Goal: Task Accomplishment & Management: Manage account settings

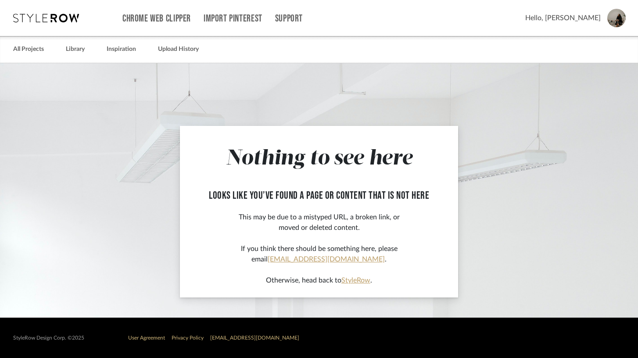
click at [355, 282] on link "StyleRow" at bounding box center [355, 280] width 29 height 7
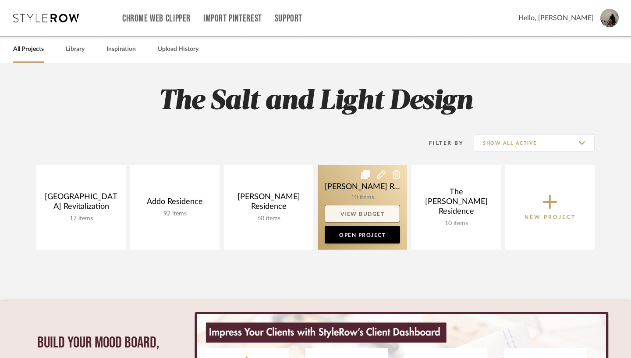
click at [369, 210] on link "View Budget" at bounding box center [362, 214] width 75 height 18
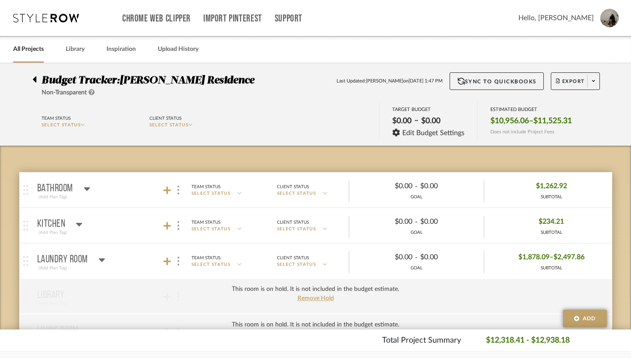
click at [99, 260] on icon at bounding box center [102, 260] width 6 height 4
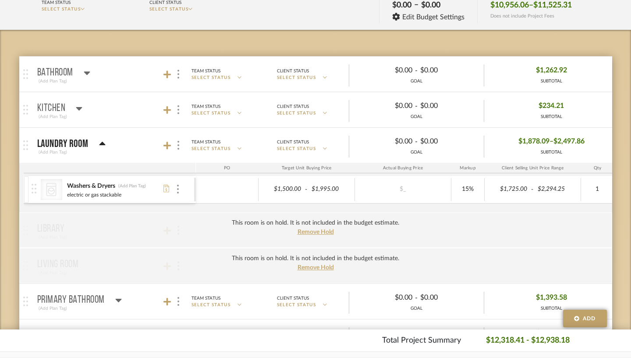
scroll to position [118, 0]
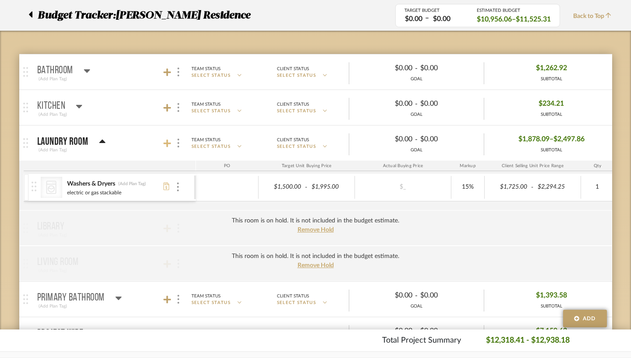
click at [164, 143] on icon at bounding box center [168, 143] width 8 height 8
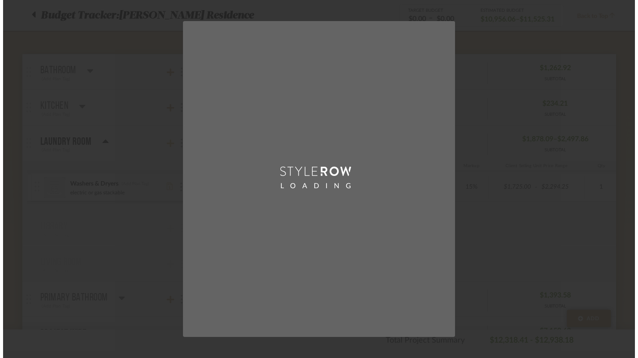
scroll to position [0, 0]
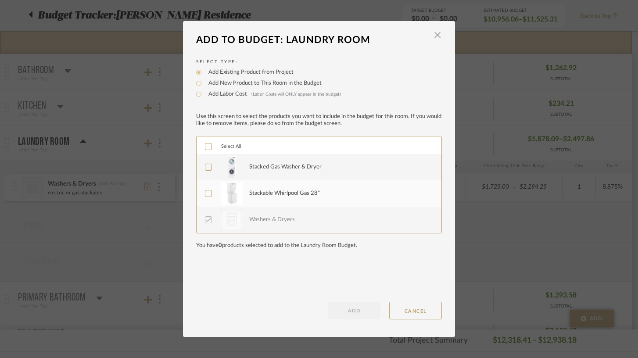
click at [205, 168] on icon at bounding box center [208, 167] width 6 height 6
click at [207, 195] on icon at bounding box center [208, 193] width 6 height 6
click at [367, 311] on button "ADD" at bounding box center [354, 311] width 53 height 18
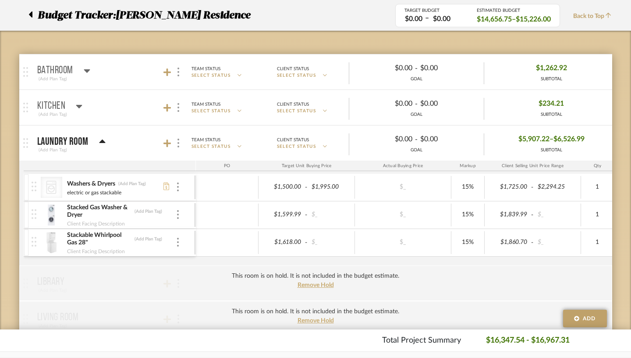
click at [84, 72] on icon at bounding box center [87, 70] width 7 height 11
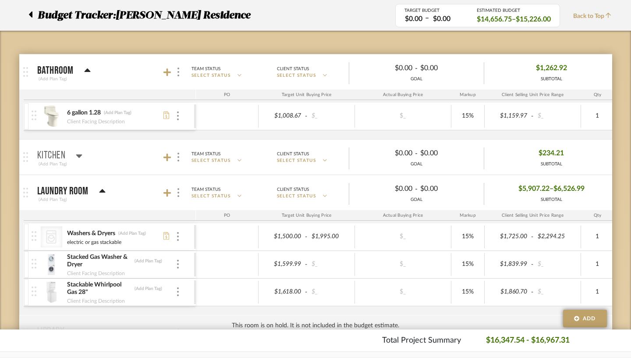
click at [76, 157] on icon at bounding box center [79, 156] width 6 height 4
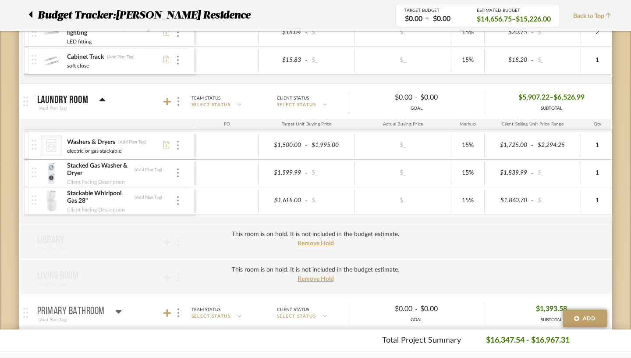
click at [177, 146] on img at bounding box center [178, 145] width 2 height 9
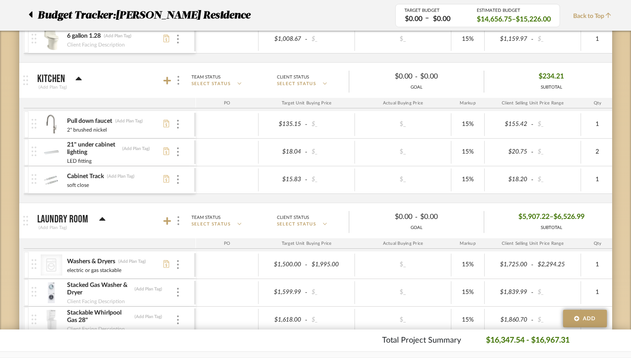
click at [75, 80] on icon at bounding box center [78, 79] width 7 height 11
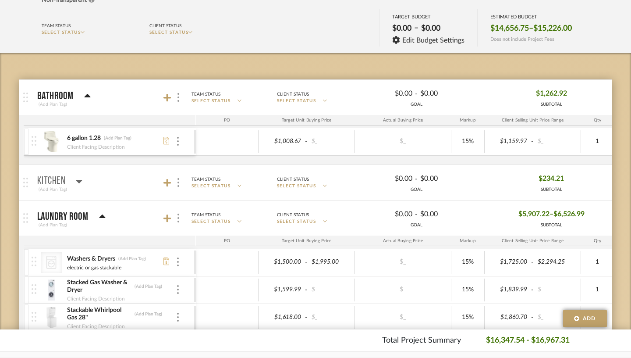
click at [84, 96] on icon at bounding box center [87, 96] width 6 height 4
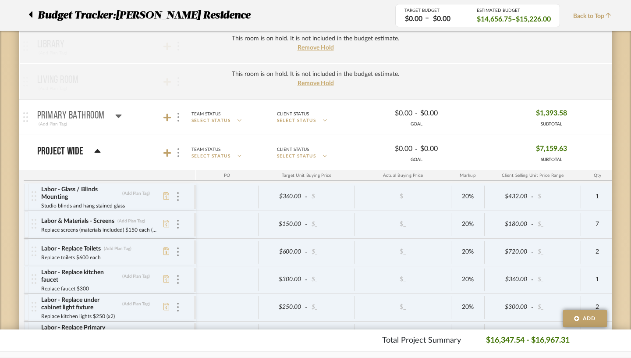
scroll to position [357, 0]
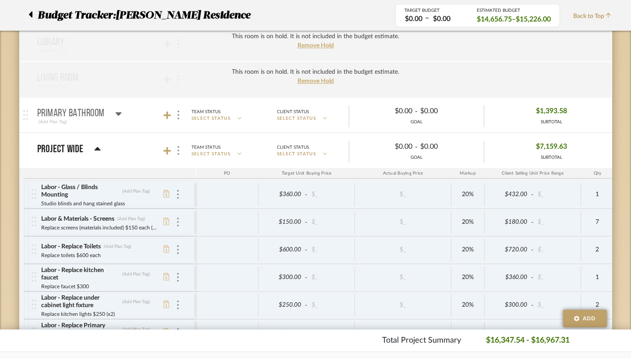
click at [94, 150] on icon at bounding box center [97, 149] width 6 height 4
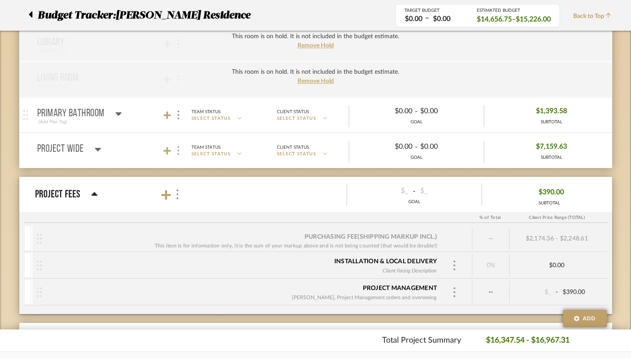
click at [178, 149] on img at bounding box center [179, 150] width 2 height 9
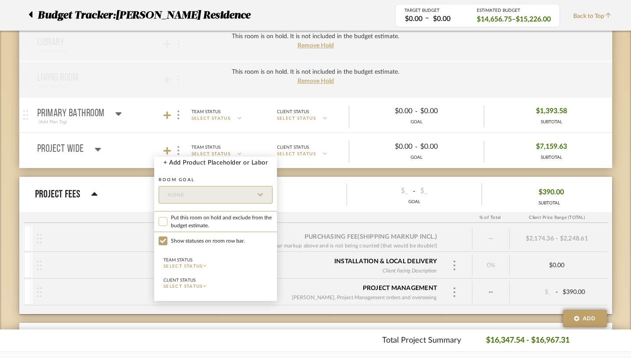
click at [167, 223] on input "Put this room on hold and exclude from the budget estimate." at bounding box center [163, 221] width 9 height 9
checkbox input "true"
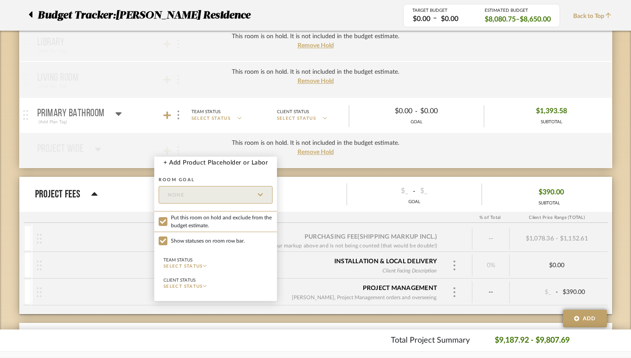
click at [161, 116] on div at bounding box center [315, 179] width 631 height 358
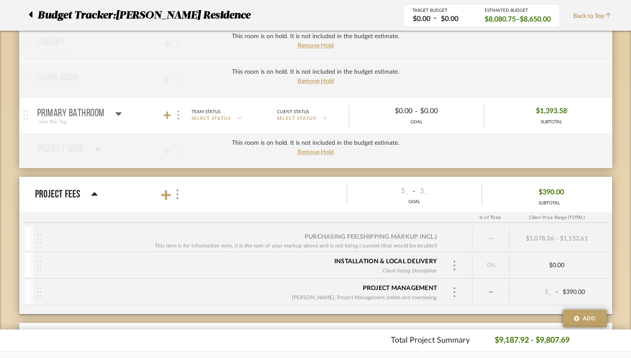
click at [178, 116] on img at bounding box center [179, 115] width 2 height 9
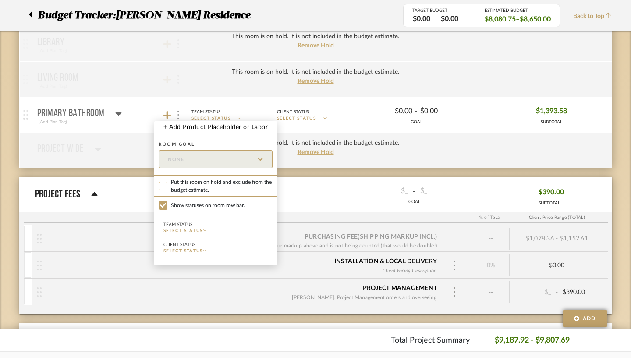
click at [163, 185] on input "Put this room on hold and exclude from the budget estimate." at bounding box center [163, 186] width 9 height 9
checkbox input "true"
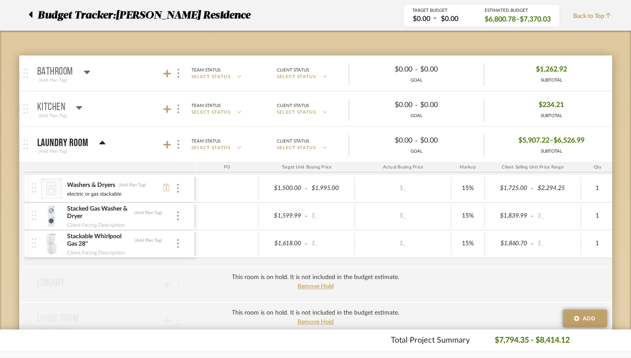
scroll to position [89, 0]
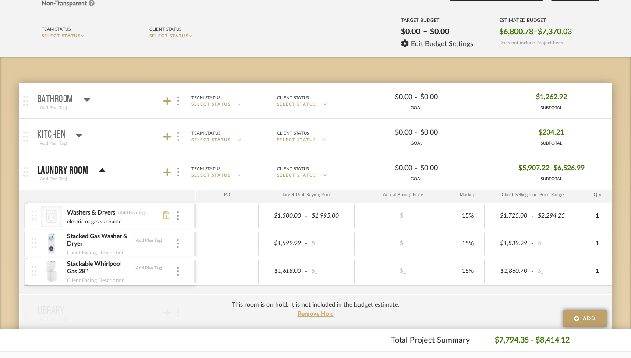
click at [178, 138] on img at bounding box center [179, 136] width 2 height 9
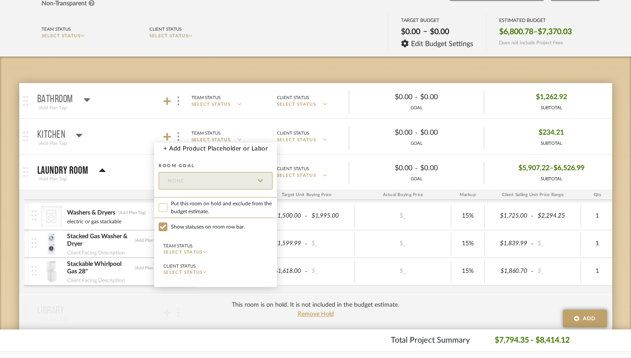
click at [164, 210] on input "Put this room on hold and exclude from the budget estimate." at bounding box center [163, 207] width 9 height 9
checkbox input "true"
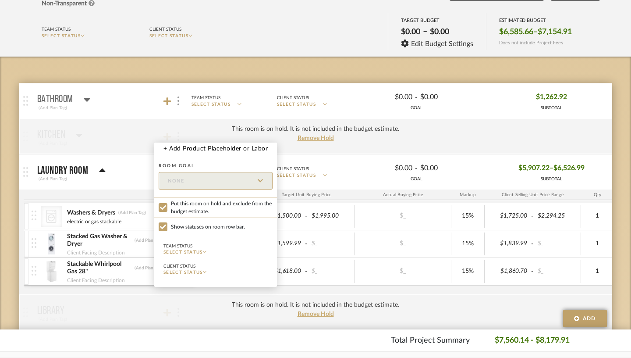
click at [159, 103] on div at bounding box center [315, 179] width 631 height 358
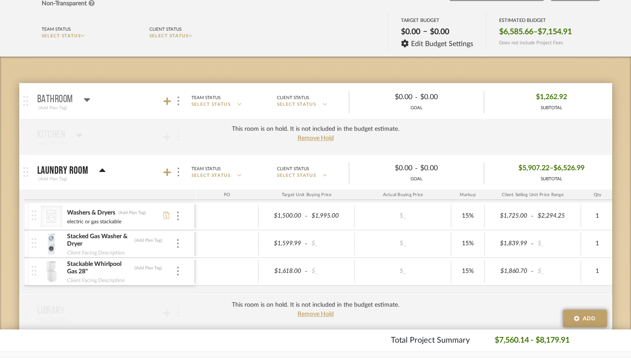
click at [178, 103] on img at bounding box center [179, 100] width 2 height 9
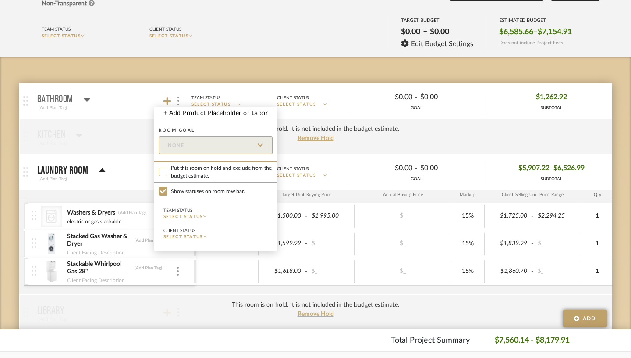
click at [164, 172] on input "Put this room on hold and exclude from the budget estimate." at bounding box center [163, 172] width 9 height 9
checkbox input "true"
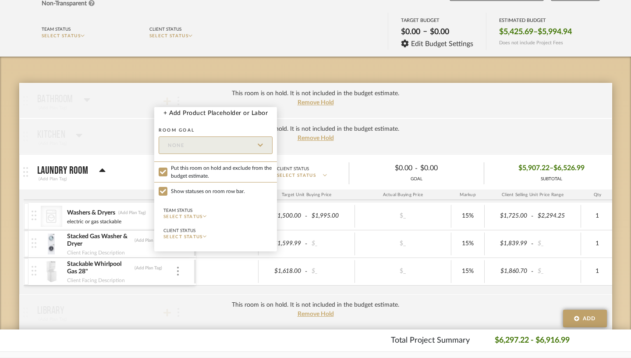
click at [310, 70] on div at bounding box center [315, 179] width 631 height 358
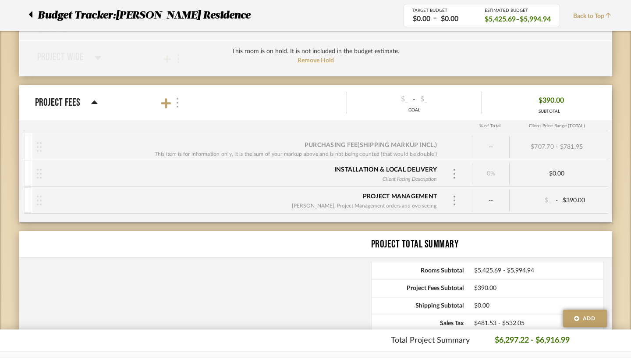
scroll to position [447, 0]
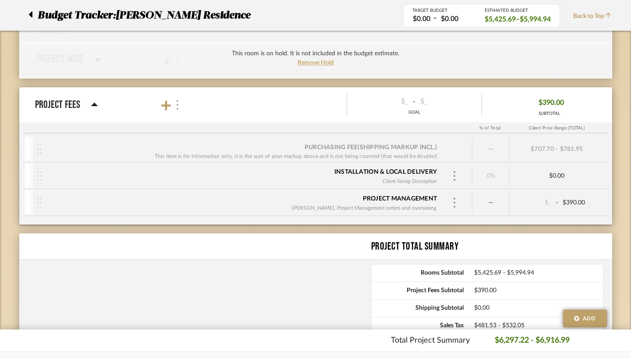
click at [175, 107] on img at bounding box center [177, 105] width 4 height 10
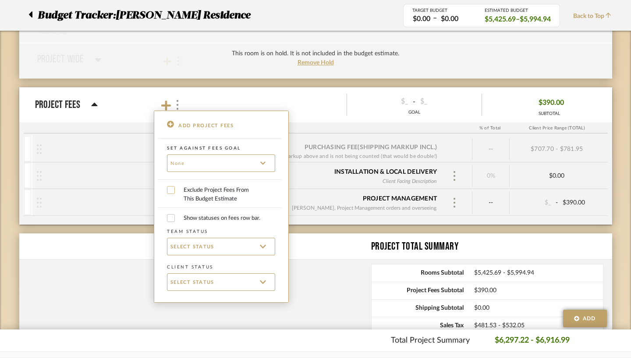
click at [168, 188] on input "Exclude Project Fees From This Budget Estimate" at bounding box center [171, 190] width 8 height 8
checkbox input "true"
checkbox input "false"
click at [139, 186] on div at bounding box center [315, 179] width 631 height 358
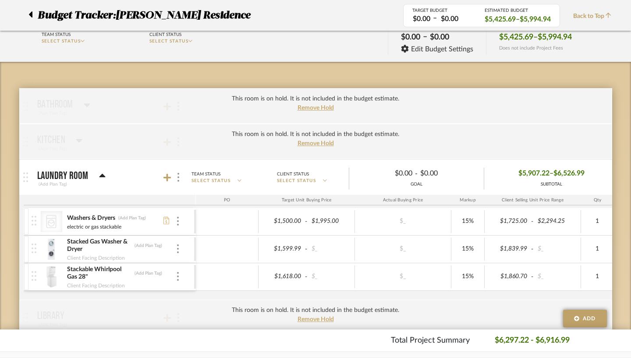
scroll to position [0, 0]
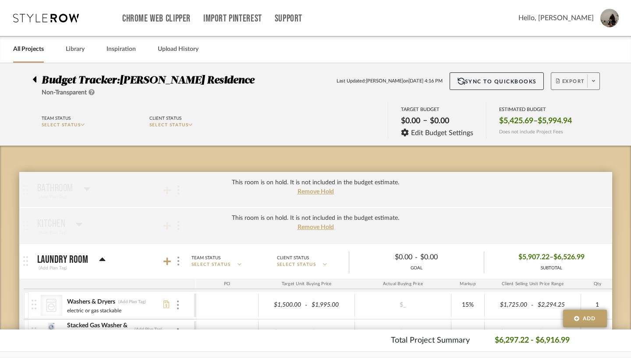
click at [600, 82] on span at bounding box center [594, 81] width 12 height 13
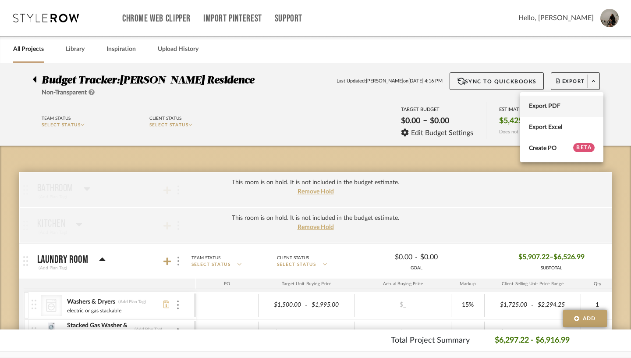
click at [549, 107] on span "Export PDF" at bounding box center [562, 106] width 66 height 7
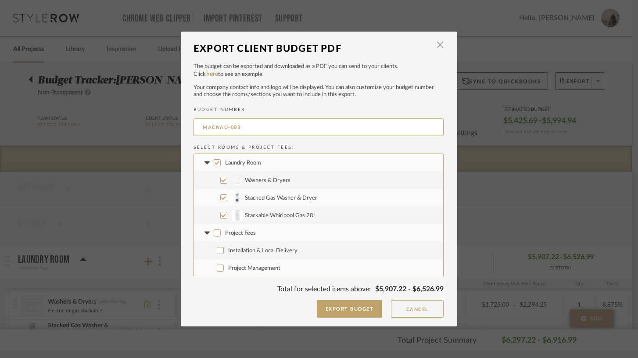
click at [204, 232] on icon at bounding box center [206, 232] width 5 height 3
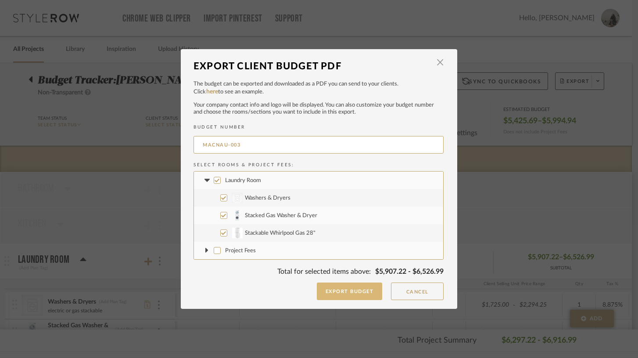
click at [344, 290] on button "Export Budget" at bounding box center [350, 291] width 66 height 18
